Goal: Contribute content

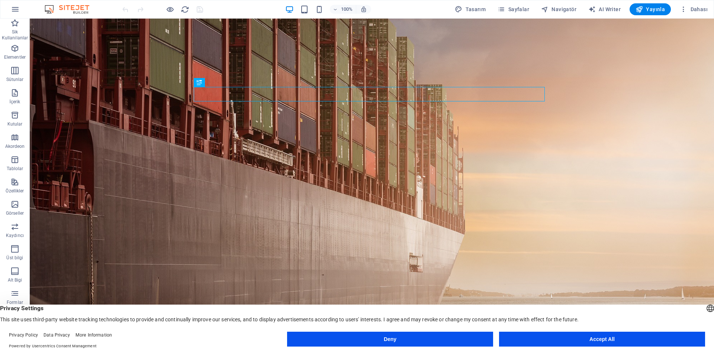
click at [399, 340] on button "Deny" at bounding box center [390, 339] width 206 height 15
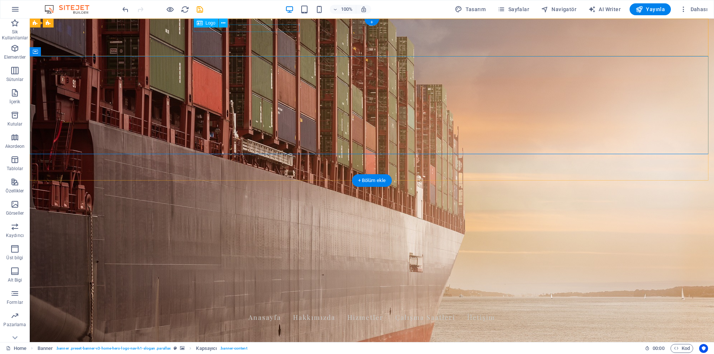
click at [241, 327] on div "Kişiler Nakliyat Evden Eve Taşımacılık" at bounding box center [371, 330] width 351 height 7
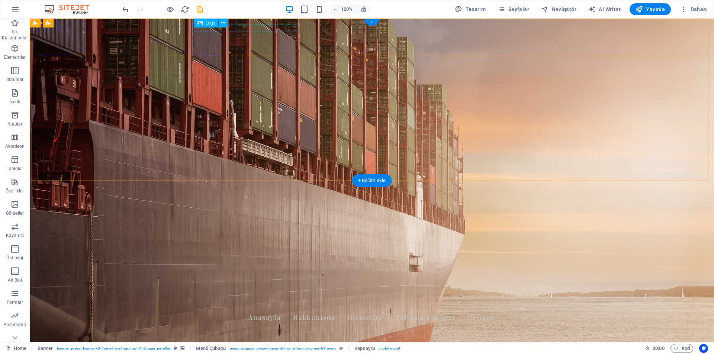
click at [263, 327] on div "Kişiler Nakliyat Evden Eve Taşımacılık" at bounding box center [371, 330] width 351 height 7
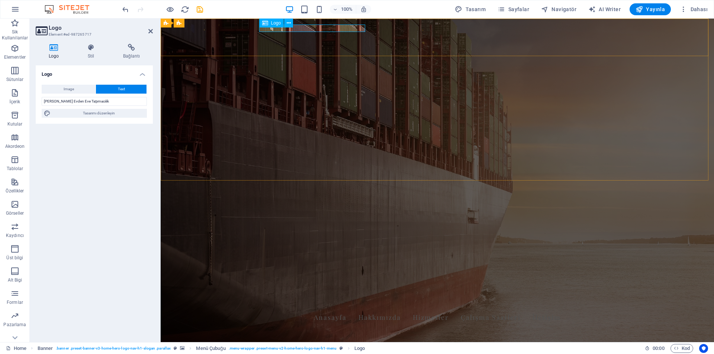
click at [360, 327] on div "Kişiler Nakliyat Evden Eve Taşımacılık" at bounding box center [437, 330] width 351 height 7
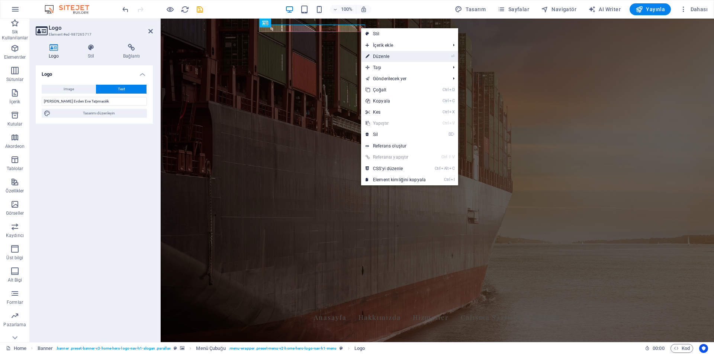
click at [388, 57] on link "⏎ Düzenle" at bounding box center [395, 56] width 69 height 11
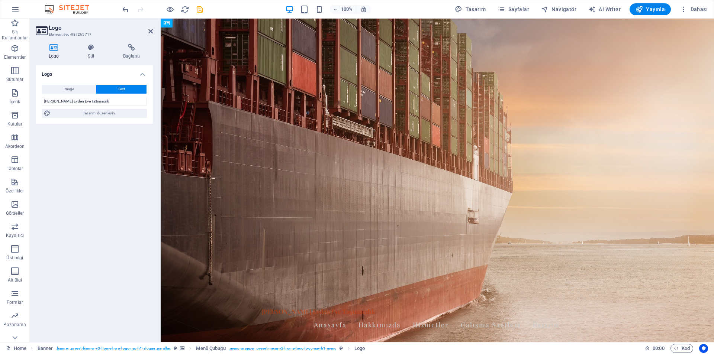
drag, startPoint x: 322, startPoint y: 28, endPoint x: 299, endPoint y: 29, distance: 23.1
click at [299, 308] on div "Kişiler Nakliyat Evden Eve Taşımacılık" at bounding box center [437, 311] width 351 height 7
click at [116, 88] on button "Text" at bounding box center [121, 89] width 51 height 9
click at [111, 100] on input "Kişiler Nakliyat Evden Eve Taşımacılık" at bounding box center [94, 101] width 105 height 9
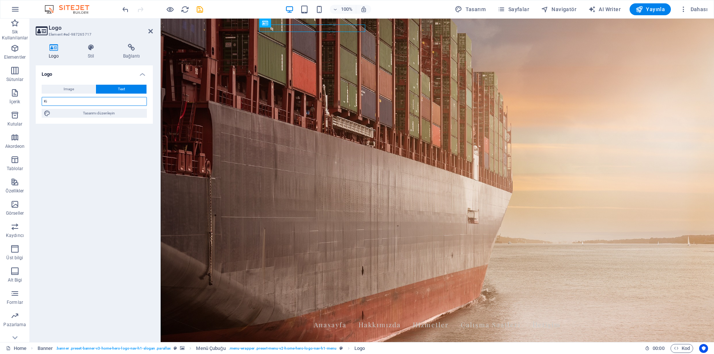
type input "K"
type input "SCARFACE İZLEYİP BARON YAPIYOR ADINI"
click at [122, 142] on div "Logo Image Text Dosyaları buraya sürükleyin, dosyaları seçmek için tıklayın vey…" at bounding box center [94, 200] width 117 height 271
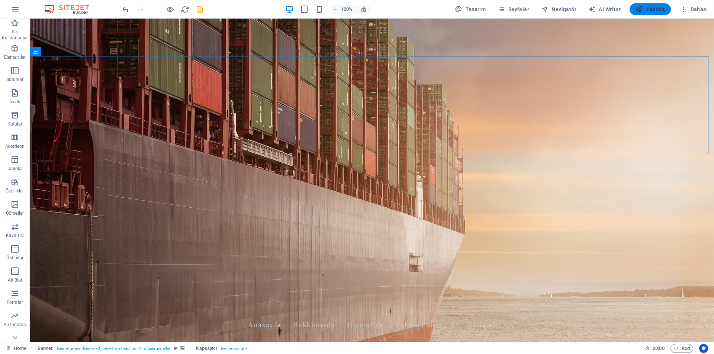
click at [654, 6] on span "Yayınla" at bounding box center [650, 9] width 29 height 7
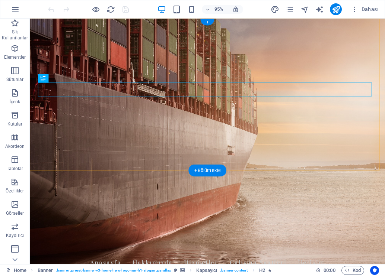
scroll to position [74, 0]
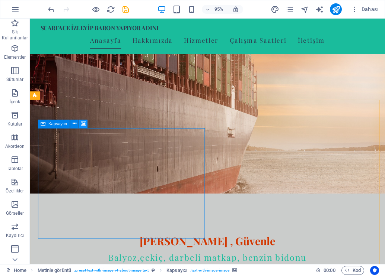
click at [83, 123] on icon at bounding box center [83, 123] width 5 height 7
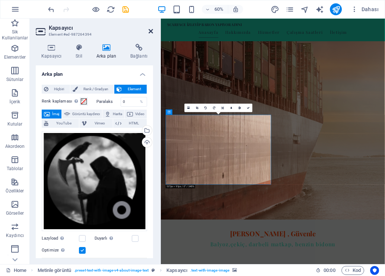
drag, startPoint x: 151, startPoint y: 29, endPoint x: 123, endPoint y: 3, distance: 38.2
click at [151, 29] on icon at bounding box center [150, 31] width 4 height 6
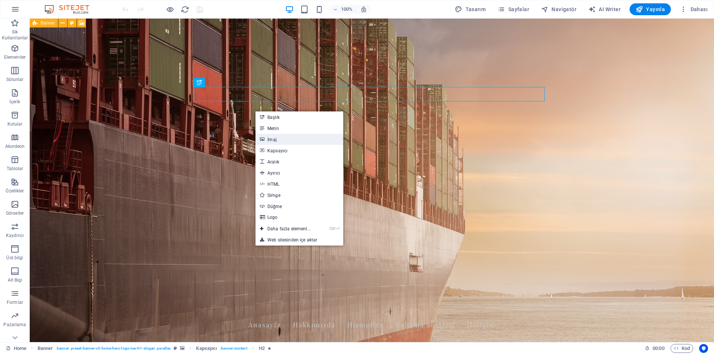
click at [287, 141] on link "İmaj" at bounding box center [299, 139] width 88 height 11
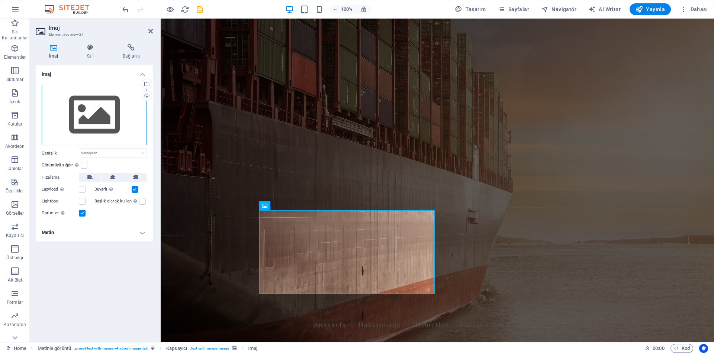
click at [102, 123] on div "Dosyaları buraya sürükleyin, dosyaları seçmek için tıklayın veya Dosyalardan ya…" at bounding box center [94, 115] width 105 height 61
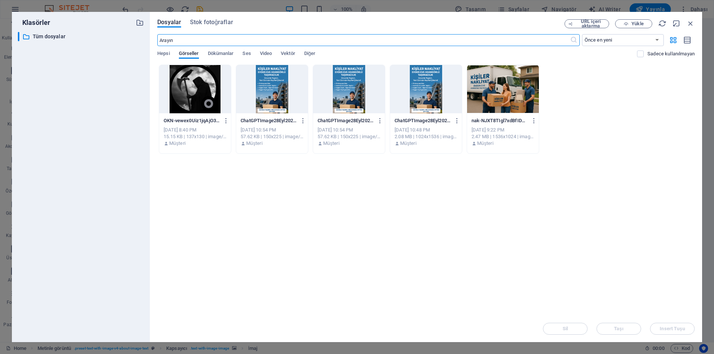
click at [187, 100] on div at bounding box center [195, 89] width 72 height 48
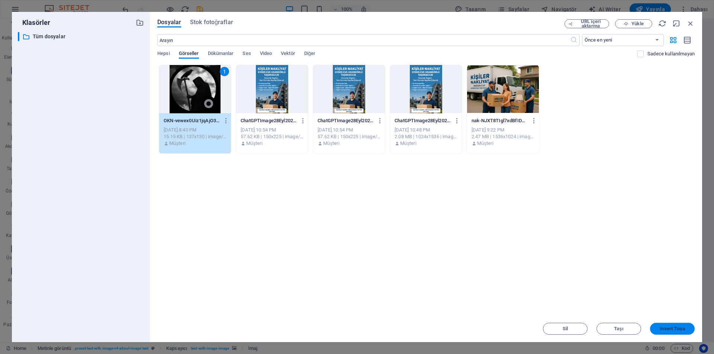
click at [668, 329] on span "Insert Tuşu" at bounding box center [672, 329] width 25 height 4
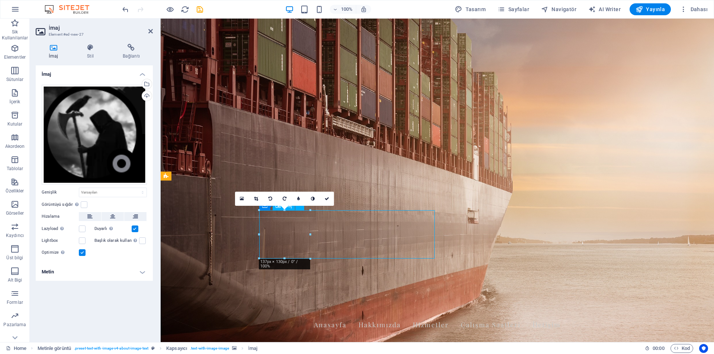
drag, startPoint x: 292, startPoint y: 238, endPoint x: 361, endPoint y: 234, distance: 69.3
drag, startPoint x: 298, startPoint y: 230, endPoint x: 308, endPoint y: 229, distance: 10.0
click at [141, 268] on h4 "Metin" at bounding box center [94, 272] width 117 height 18
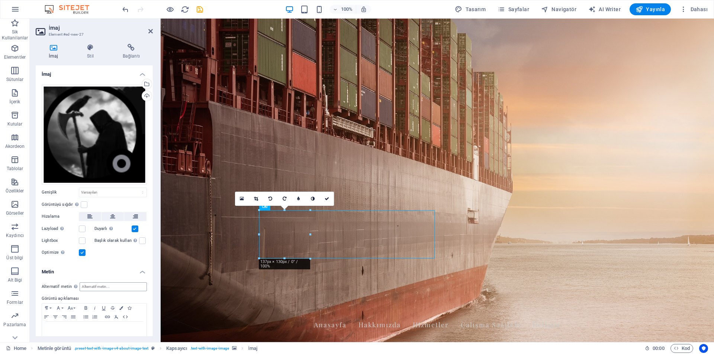
scroll to position [13, 0]
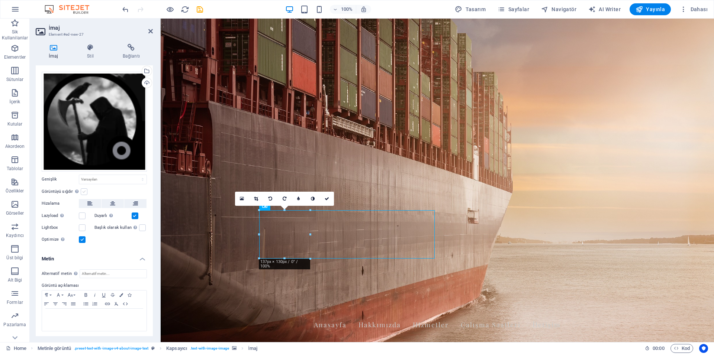
click at [85, 190] on label at bounding box center [84, 192] width 7 height 7
click at [0, 0] on input "Görüntüyü sığdır Görüntüyü otomatik olarak sabit bir genişliğe ve yüksekliğe sı…" at bounding box center [0, 0] width 0 height 0
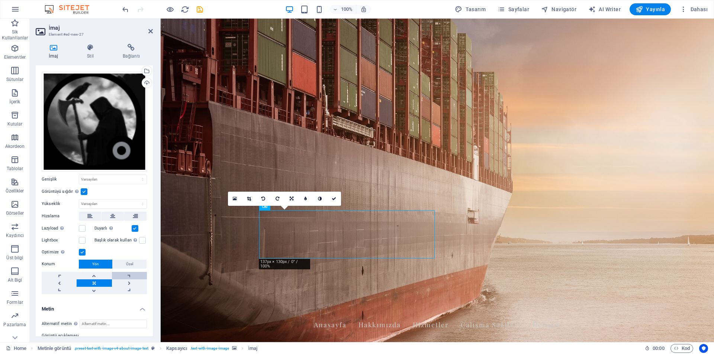
scroll to position [63, 0]
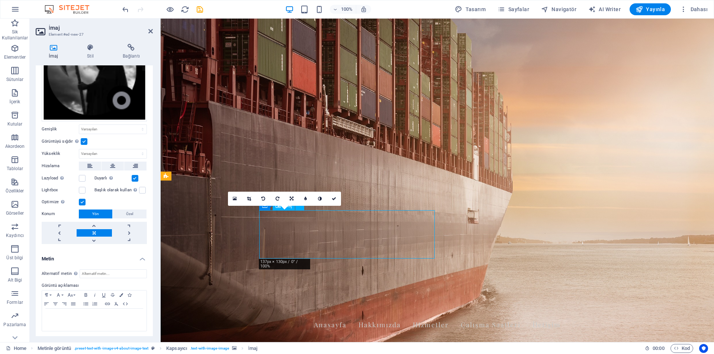
drag, startPoint x: 295, startPoint y: 233, endPoint x: 314, endPoint y: 233, distance: 19.0
click at [252, 199] on link at bounding box center [249, 199] width 14 height 14
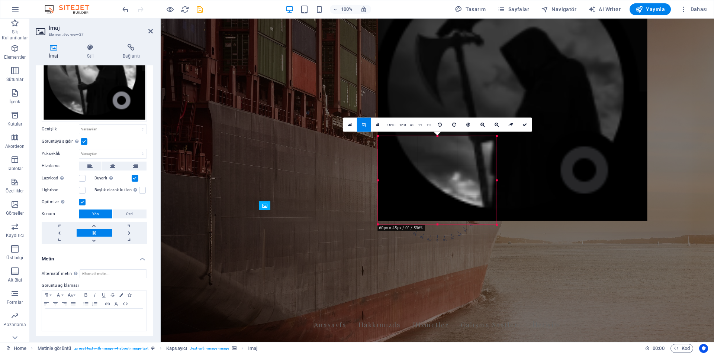
drag, startPoint x: 573, startPoint y: 50, endPoint x: 419, endPoint y: 221, distance: 229.9
click at [419, 221] on div "180 170 160 150 140 130 120 110 100 90 80 70 60 50 40 30 20 10 0 -10 -20 -30 -4…" at bounding box center [437, 180] width 119 height 89
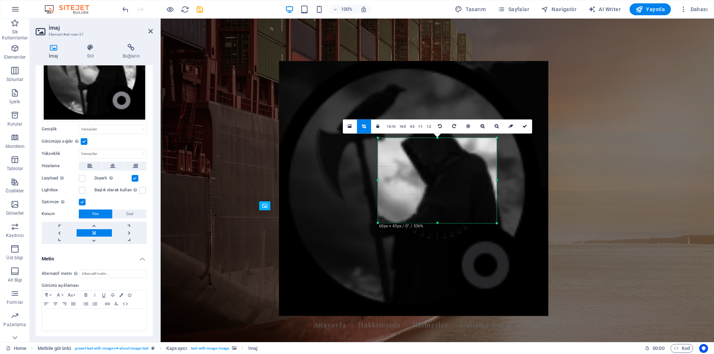
drag, startPoint x: 424, startPoint y: 191, endPoint x: 330, endPoint y: 289, distance: 136.0
click at [330, 289] on div at bounding box center [413, 188] width 269 height 255
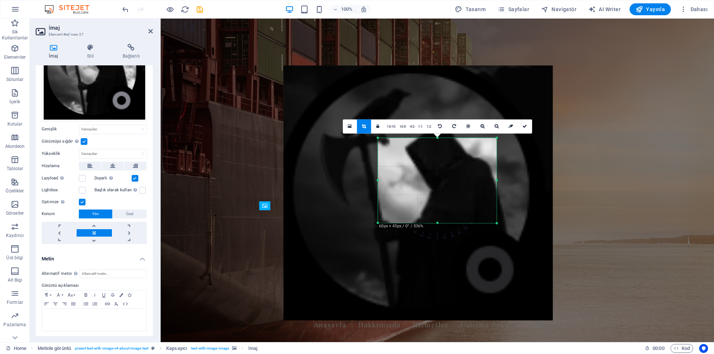
click at [608, 144] on div "H2 Banner Kapsayıcı Metinle görüntü Kapsayıcı Yer Tutucu Kapsayıcı Kapsayıcı İm…" at bounding box center [437, 181] width 553 height 324
click at [608, 143] on div "H2 Banner Kapsayıcı Metinle görüntü Kapsayıcı Yer Tutucu Kapsayıcı Kapsayıcı İm…" at bounding box center [437, 181] width 553 height 324
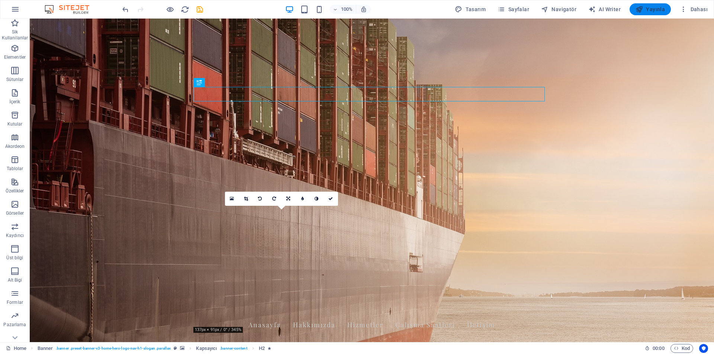
click at [652, 8] on span "Yayınla" at bounding box center [650, 9] width 29 height 7
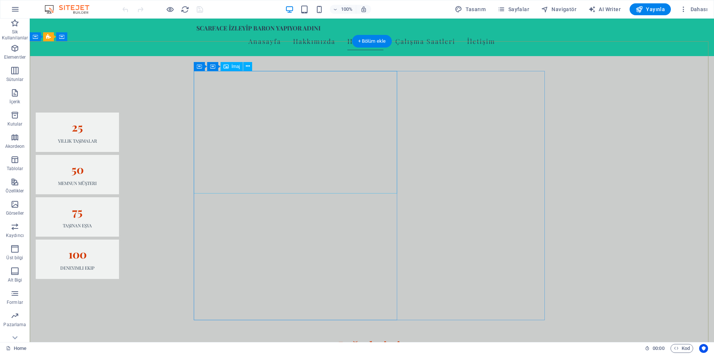
scroll to position [781, 0]
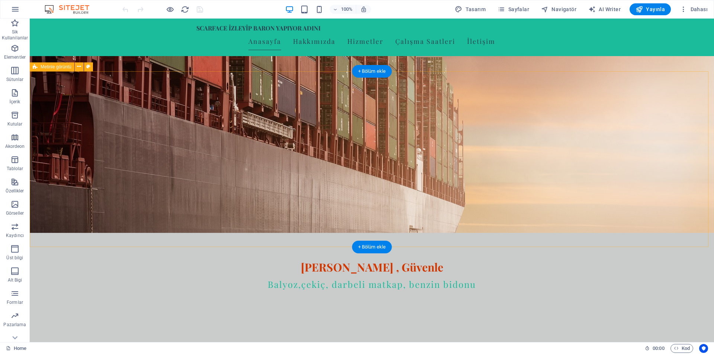
scroll to position [0, 0]
